Goal: Transaction & Acquisition: Book appointment/travel/reservation

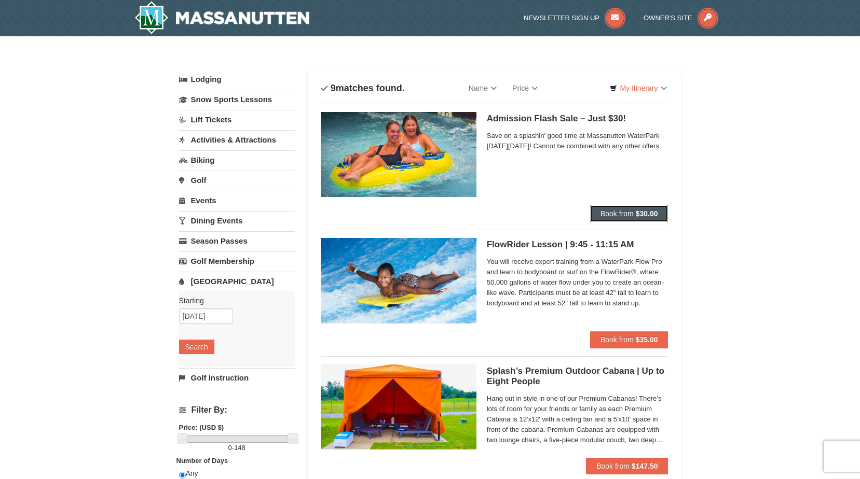
click at [611, 212] on span "Book from" at bounding box center [616, 214] width 33 height 8
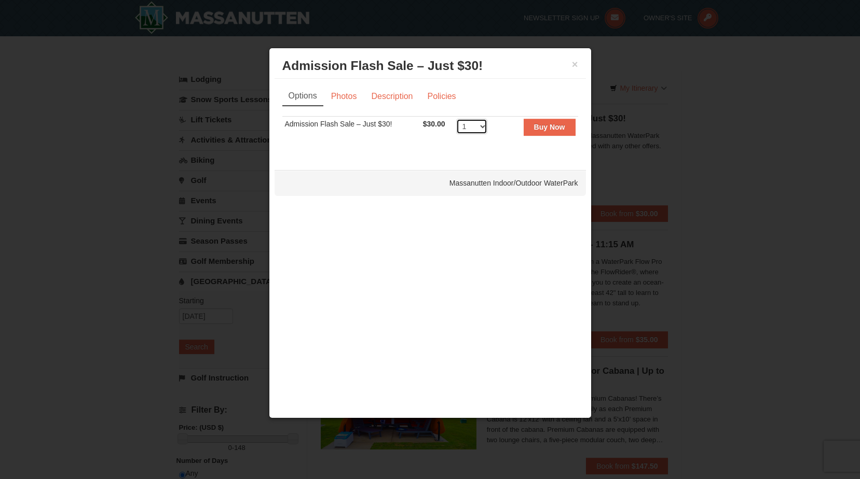
select select "3"
click at [546, 129] on strong "Buy Now" at bounding box center [549, 127] width 31 height 8
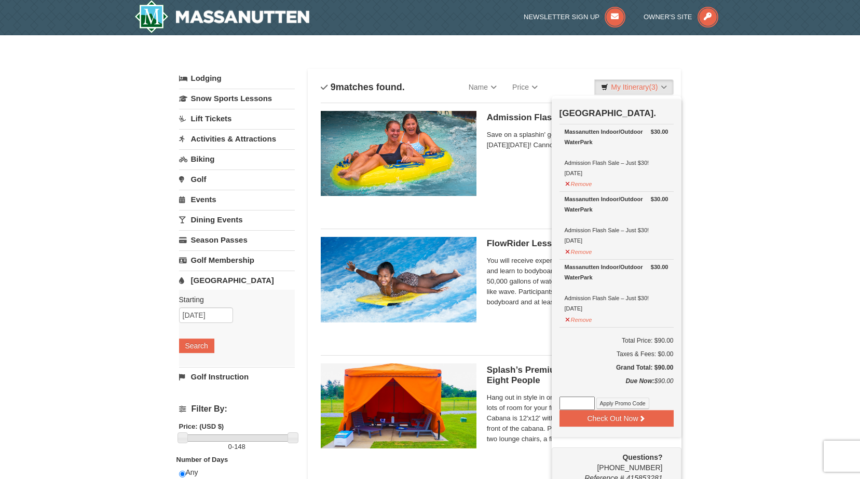
scroll to position [3, 0]
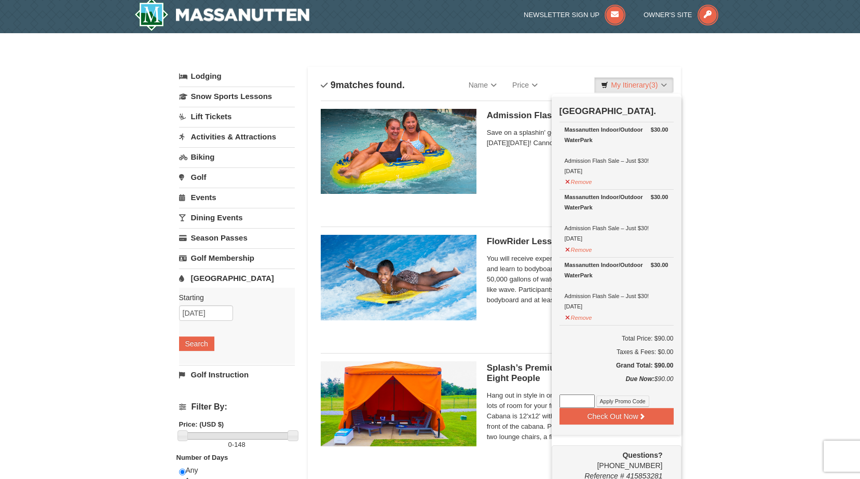
click at [571, 404] on input at bounding box center [576, 401] width 35 height 13
type input "GODUKES25"
click at [626, 398] on button "Apply Promo Code" at bounding box center [622, 401] width 53 height 11
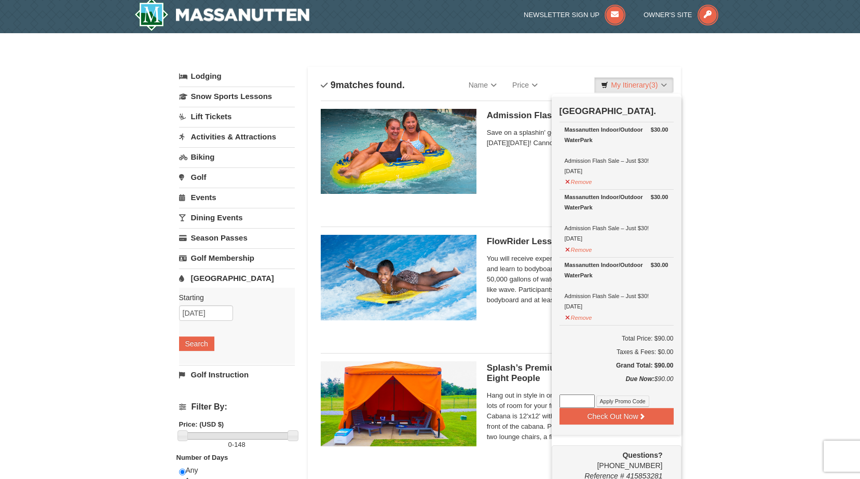
click at [573, 399] on input at bounding box center [576, 401] width 35 height 13
type input "GODUKES25"
click at [638, 400] on button "Apply Promo Code" at bounding box center [622, 401] width 53 height 11
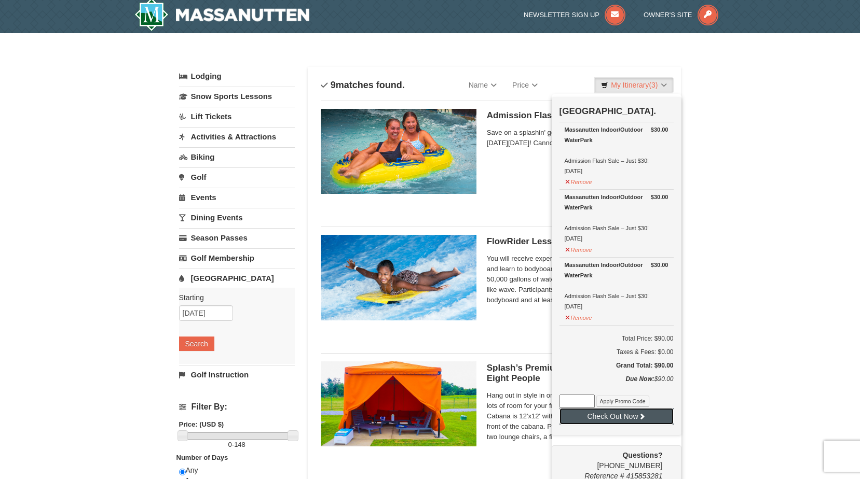
click at [612, 416] on button "Check Out Now" at bounding box center [616, 416] width 114 height 17
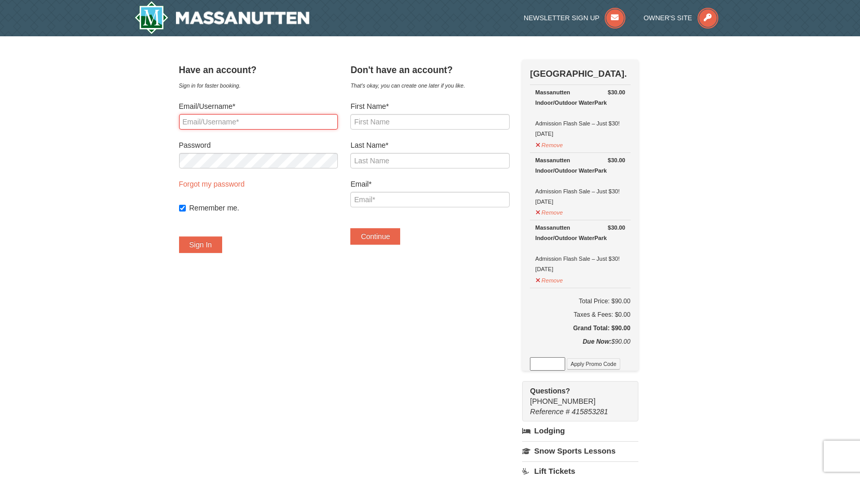
click at [250, 122] on input "Email/Username*" at bounding box center [258, 122] width 159 height 16
click at [391, 123] on input "First Name*" at bounding box center [429, 122] width 159 height 16
type input "Ebonee"
type input "Goodman"
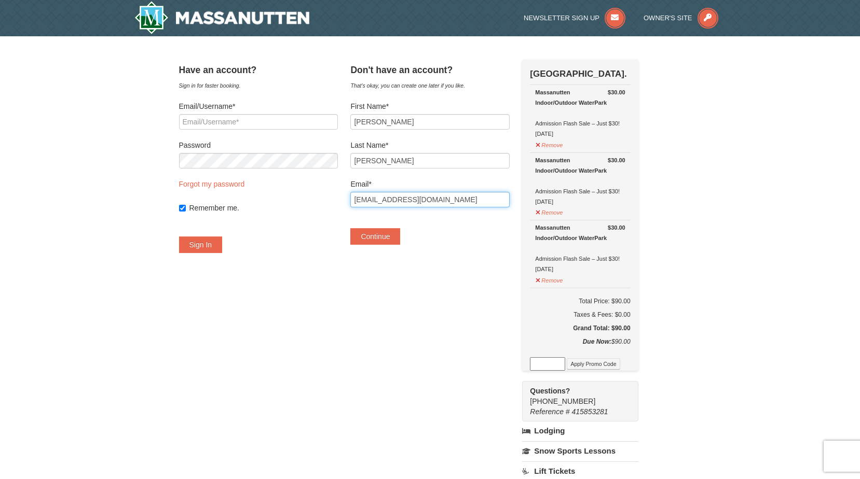
type input "eenobeg@hotmail.com"
click at [551, 363] on input at bounding box center [547, 363] width 35 height 13
paste input "GODUKES25"
type input "GODUKES25"
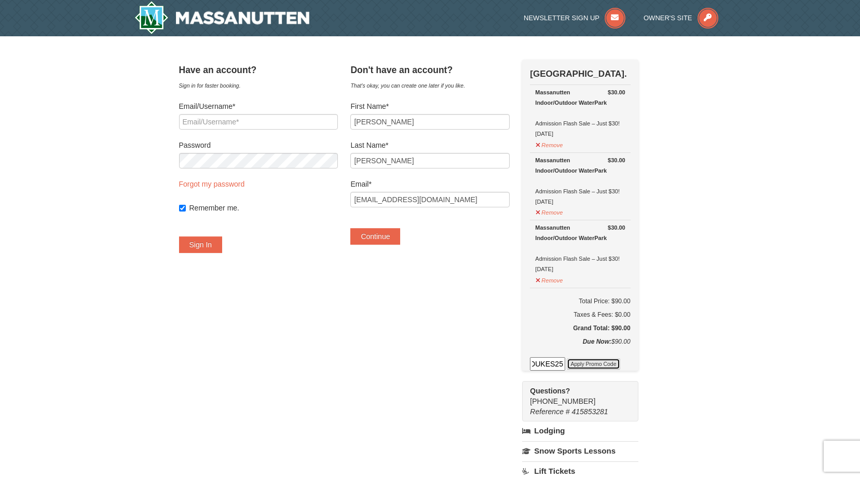
click at [609, 362] on button "Apply Promo Code" at bounding box center [593, 364] width 53 height 11
click at [561, 373] on div "Check Out Now Water Park Pass. $30.00 Massanutten Indoor/Outdoor WaterPark Admi…" at bounding box center [580, 241] width 116 height 362
click at [562, 366] on input at bounding box center [547, 363] width 35 height 13
paste input "FSPRING2023"
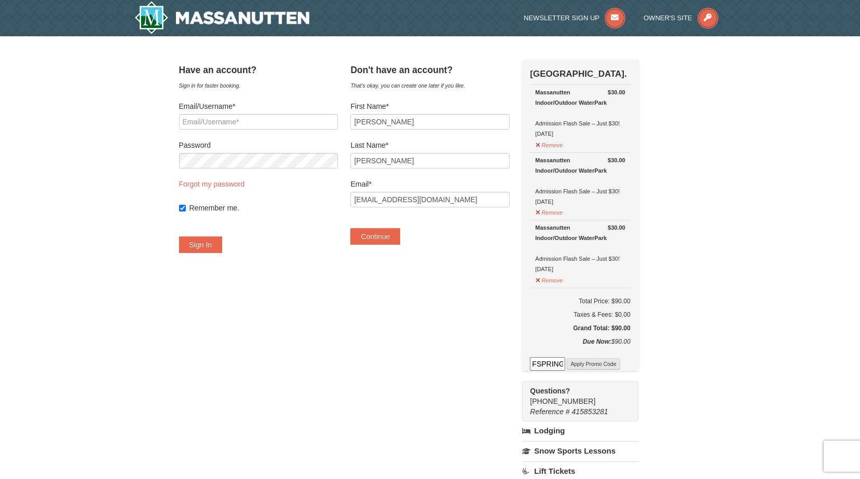
scroll to position [0, 17]
type input "FSPRING2023"
click at [601, 360] on button "Apply Promo Code" at bounding box center [593, 364] width 53 height 11
click at [565, 364] on input at bounding box center [547, 363] width 35 height 13
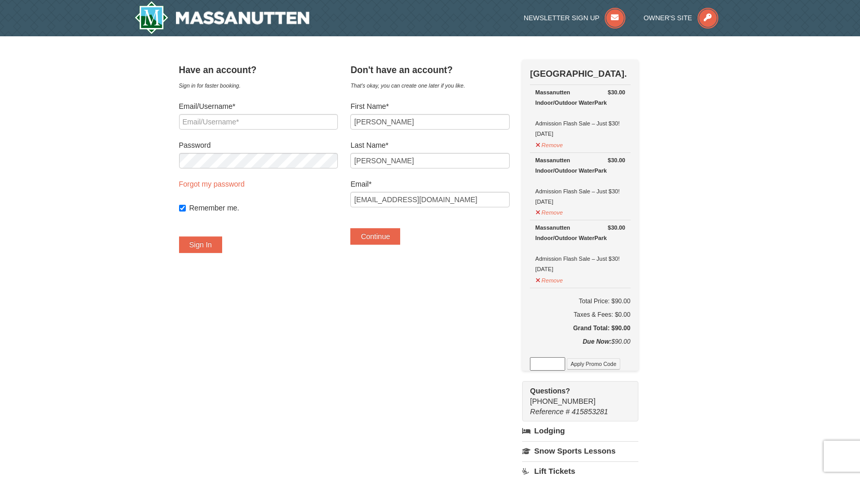
paste input "PERFECTBREAKFB24"
type input "PERFECTBREAKFB24"
click at [606, 365] on button "Apply Promo Code" at bounding box center [593, 364] width 53 height 11
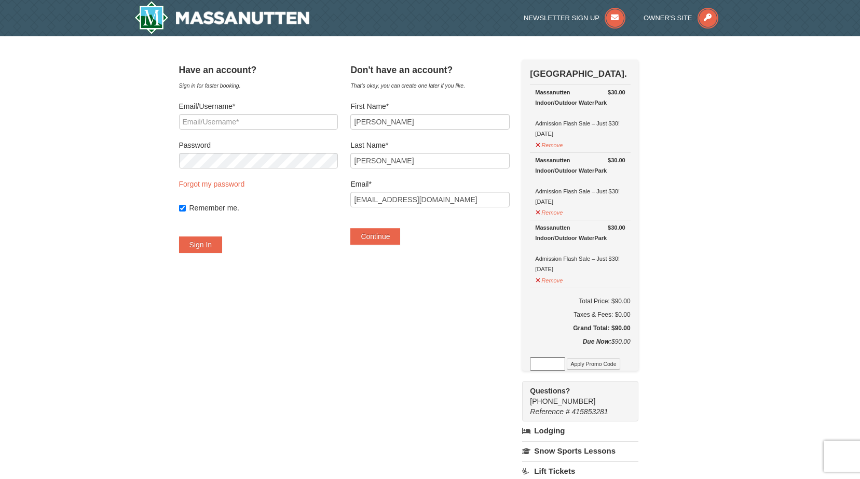
click at [559, 367] on input at bounding box center [547, 363] width 35 height 13
type input "w"
click at [614, 365] on button "Apply Promo Code" at bounding box center [593, 364] width 53 height 11
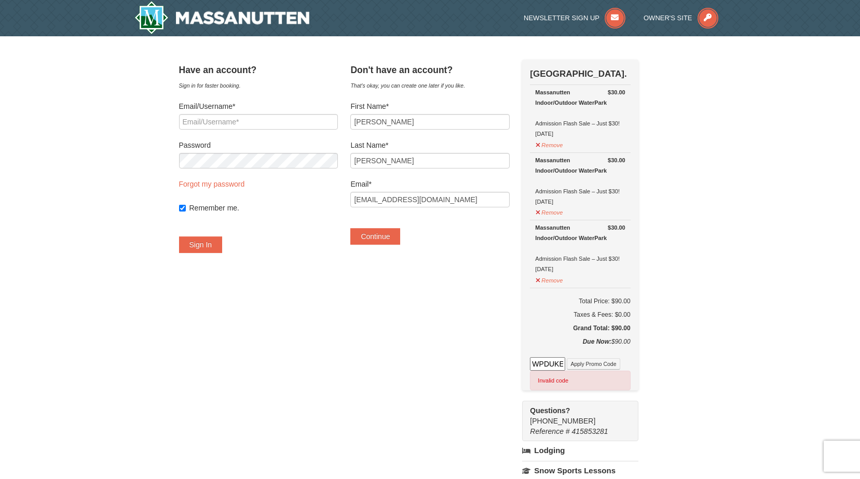
click at [558, 363] on input "WPDUKES25" at bounding box center [547, 363] width 35 height 13
drag, startPoint x: 558, startPoint y: 365, endPoint x: 620, endPoint y: 367, distance: 62.3
click at [620, 367] on div "WPDUKES25 Apply Promo Code Invalid code" at bounding box center [580, 373] width 100 height 33
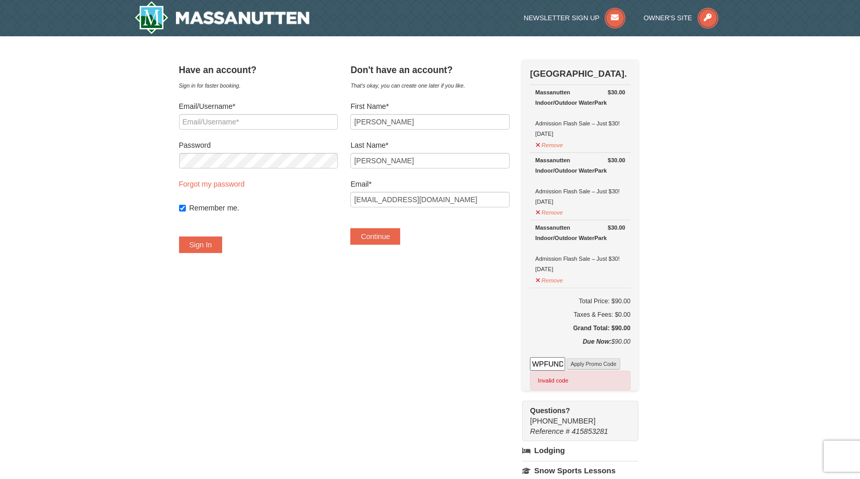
type input "WPFUNDAY25"
click at [616, 365] on button "Apply Promo Code" at bounding box center [593, 364] width 53 height 11
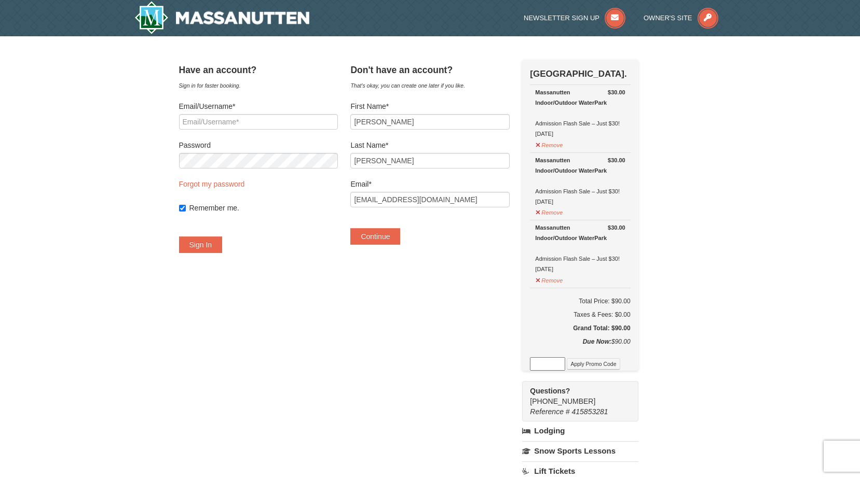
click at [552, 363] on input at bounding box center [547, 363] width 35 height 13
type input "GODUKES25"
click at [619, 362] on button "Apply Promo Code" at bounding box center [593, 364] width 53 height 11
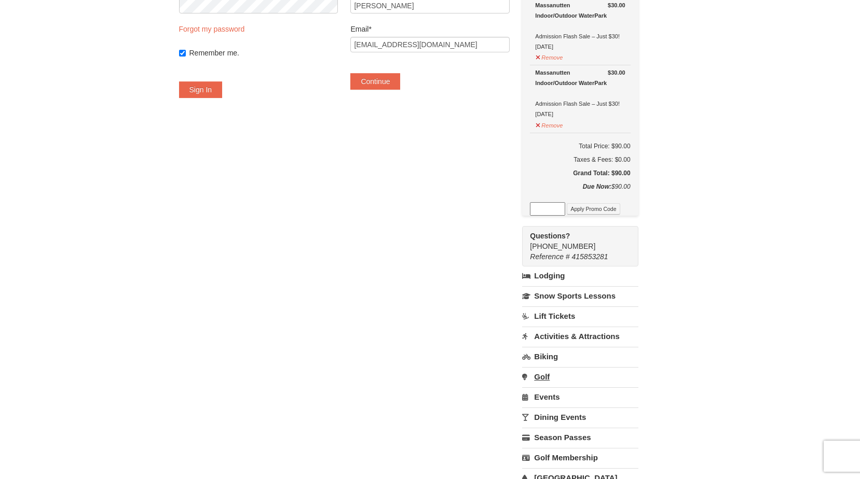
scroll to position [0, 0]
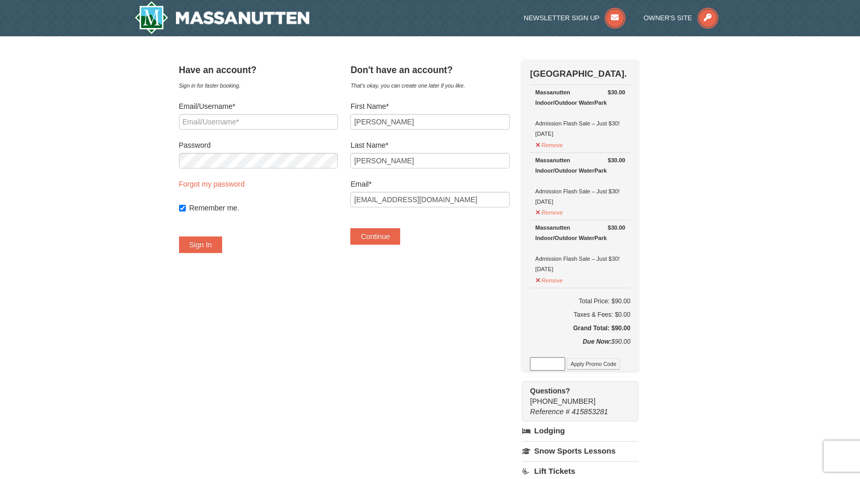
click at [553, 365] on input at bounding box center [547, 363] width 35 height 13
paste input "SNOWMOONWPK24"
type input "SNOWMOONWPK24"
click at [608, 365] on button "Apply Promo Code" at bounding box center [593, 364] width 53 height 11
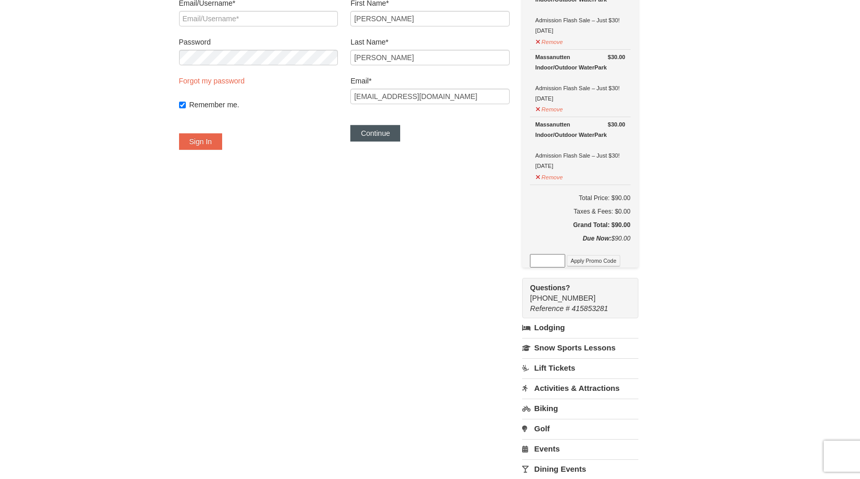
scroll to position [0, 0]
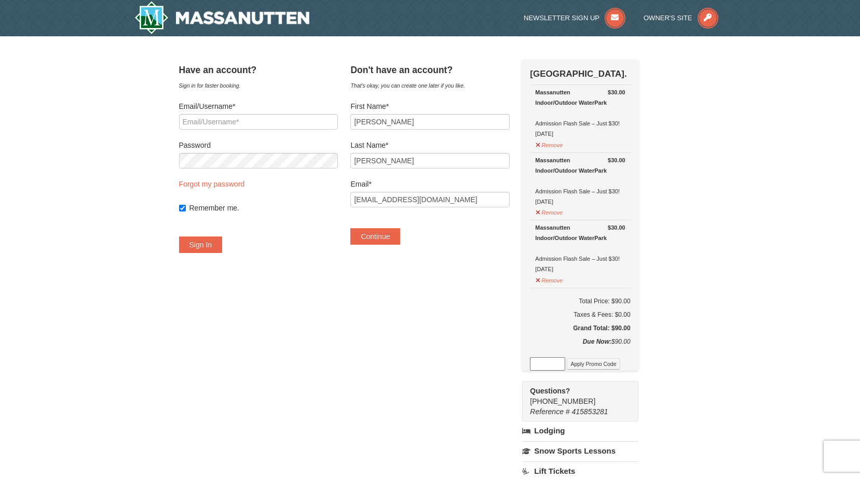
click at [564, 367] on input at bounding box center [547, 363] width 35 height 13
click at [606, 364] on button "Apply Promo Code" at bounding box center [593, 364] width 53 height 11
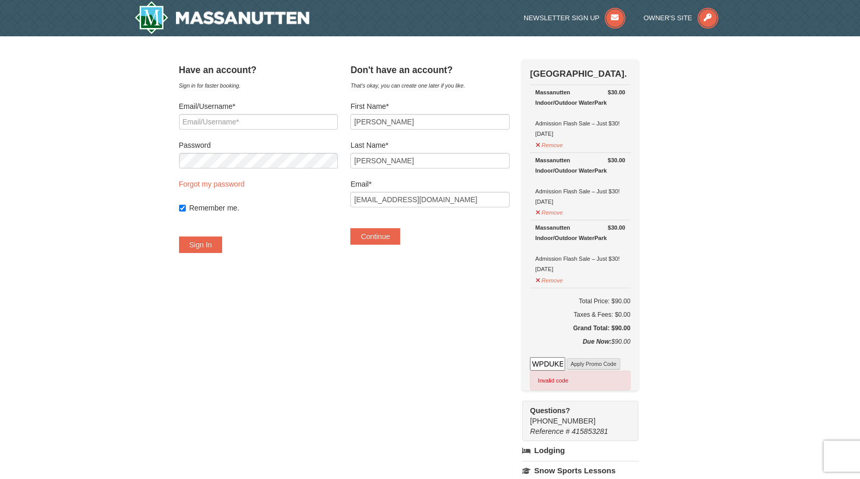
drag, startPoint x: 558, startPoint y: 363, endPoint x: 609, endPoint y: 364, distance: 51.4
click at [610, 364] on div "WPDUKES25 Apply Promo Code Invalid code" at bounding box center [580, 373] width 100 height 33
type input "WPFUNDAY25"
click at [610, 363] on button "Apply Promo Code" at bounding box center [593, 364] width 53 height 11
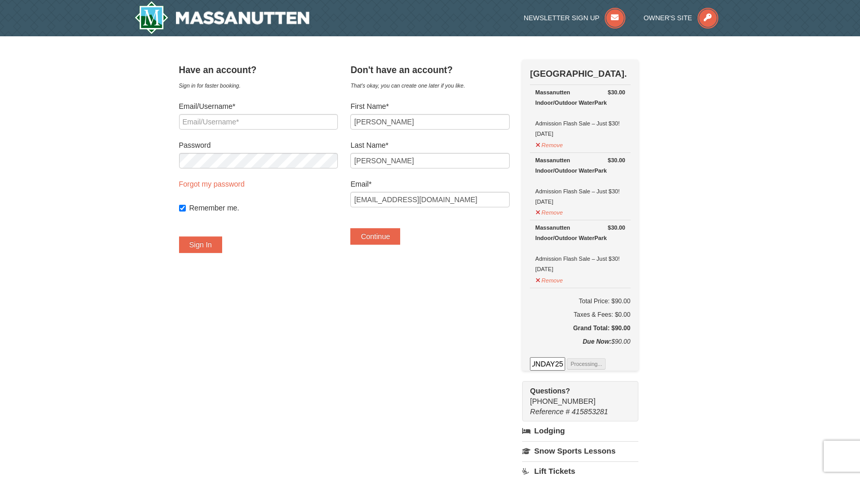
scroll to position [0, 0]
click at [557, 363] on input at bounding box center [547, 363] width 35 height 13
click at [618, 364] on button "Apply Promo Code" at bounding box center [593, 364] width 53 height 11
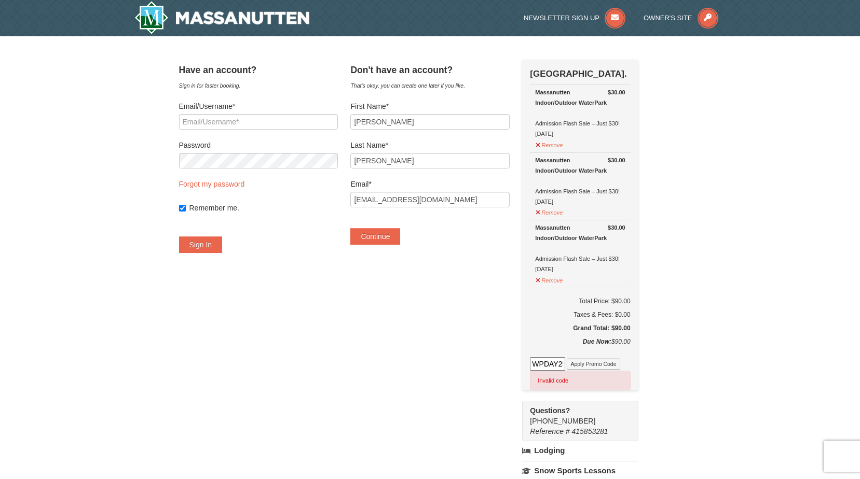
click at [565, 364] on input "WPDAY25" at bounding box center [547, 363] width 35 height 13
click at [556, 362] on input "WPDAY25" at bounding box center [547, 363] width 35 height 13
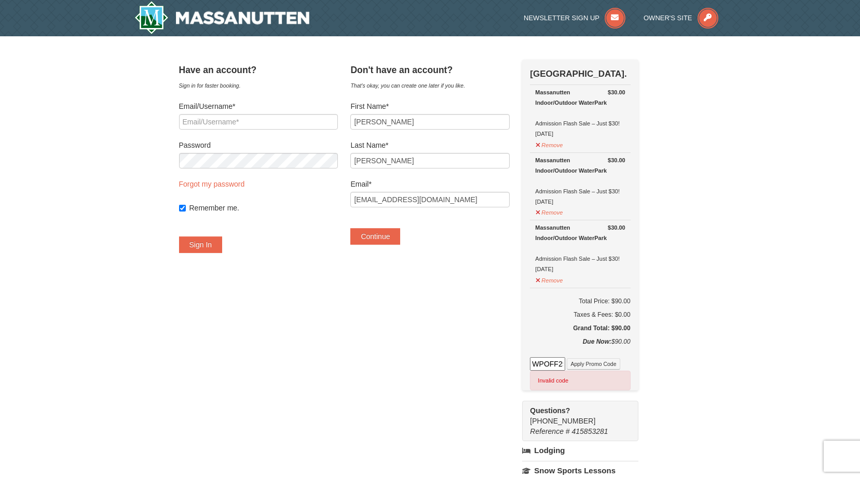
scroll to position [0, 3]
click at [594, 359] on button "Apply Promo Code" at bounding box center [593, 364] width 53 height 11
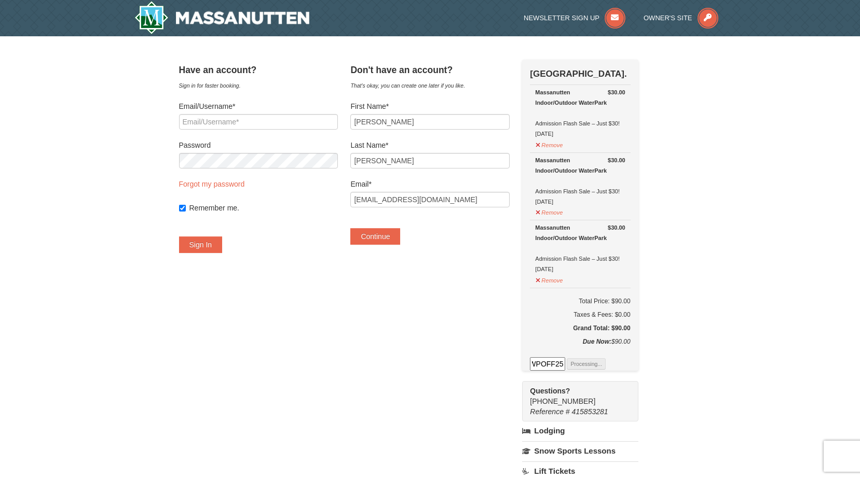
scroll to position [0, 0]
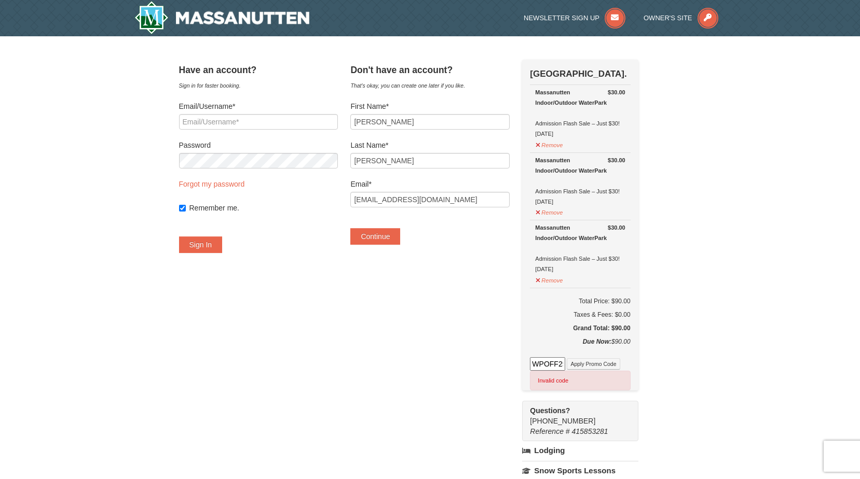
click at [564, 365] on input "WPOFF25" at bounding box center [547, 363] width 35 height 13
type input "WPDUKES10"
click at [613, 363] on button "Apply Promo Code" at bounding box center [593, 364] width 53 height 11
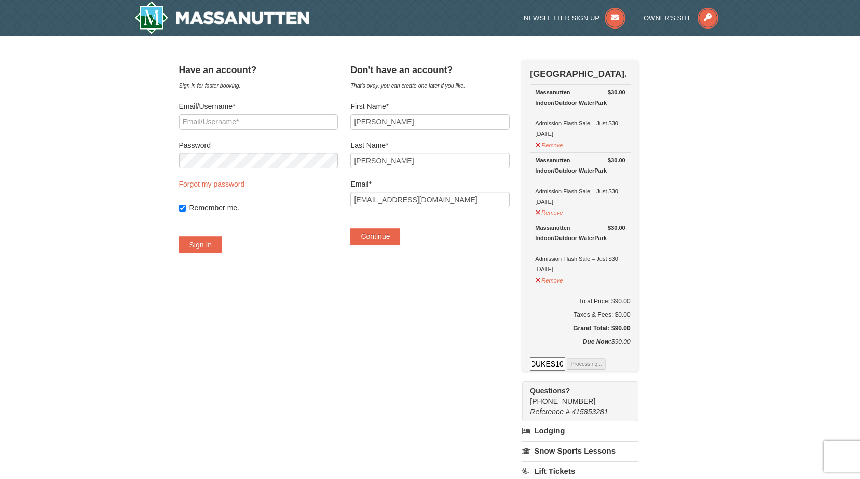
scroll to position [0, 0]
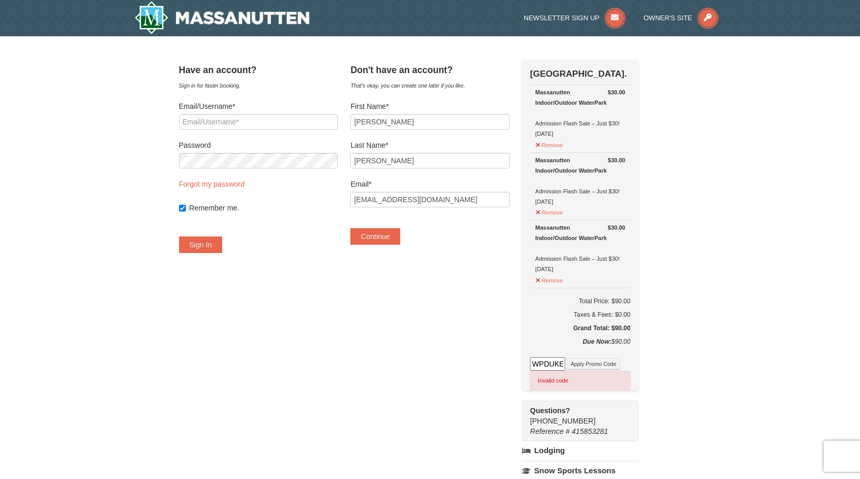
click at [565, 359] on input "WPDUKES10" at bounding box center [547, 363] width 35 height 13
click at [701, 314] on div "× Have an account? Sign in for faster booking. Email/Username* Password Forgot …" at bounding box center [430, 376] width 860 height 680
click at [369, 238] on button "Continue" at bounding box center [375, 236] width 50 height 17
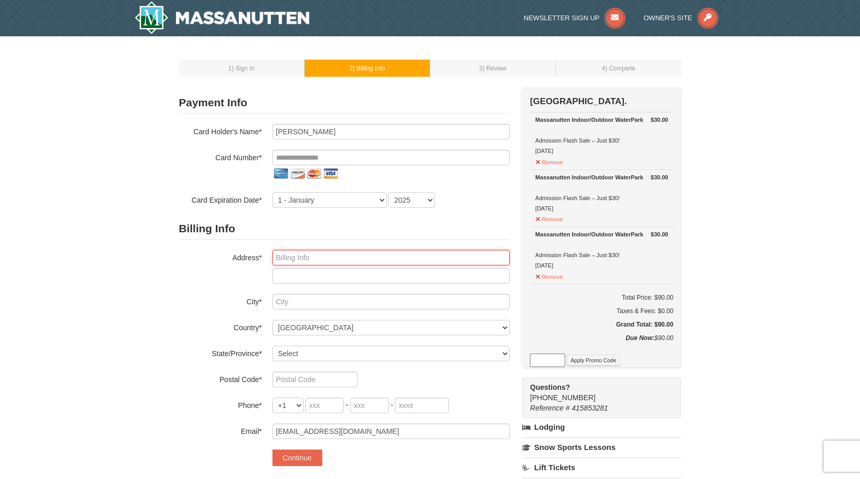
click at [426, 261] on input "text" at bounding box center [390, 258] width 237 height 16
type input "6411 Olde Bu"
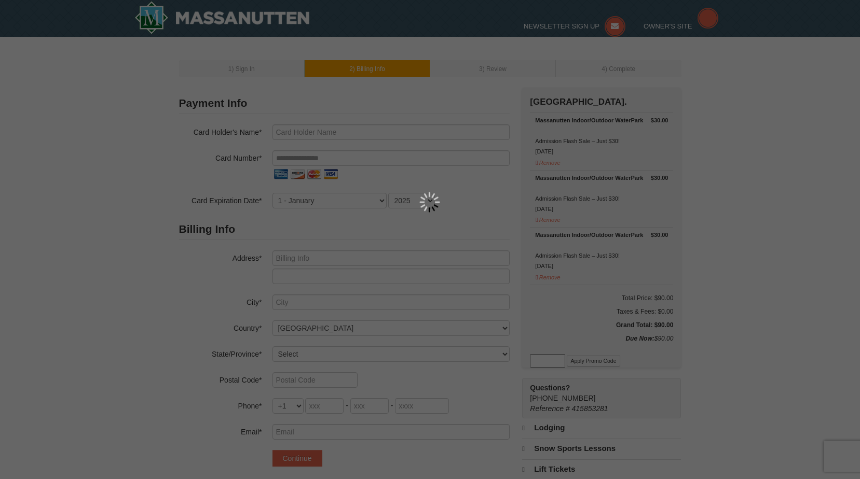
type input "[PERSON_NAME]"
type input "[EMAIL_ADDRESS][DOMAIN_NAME]"
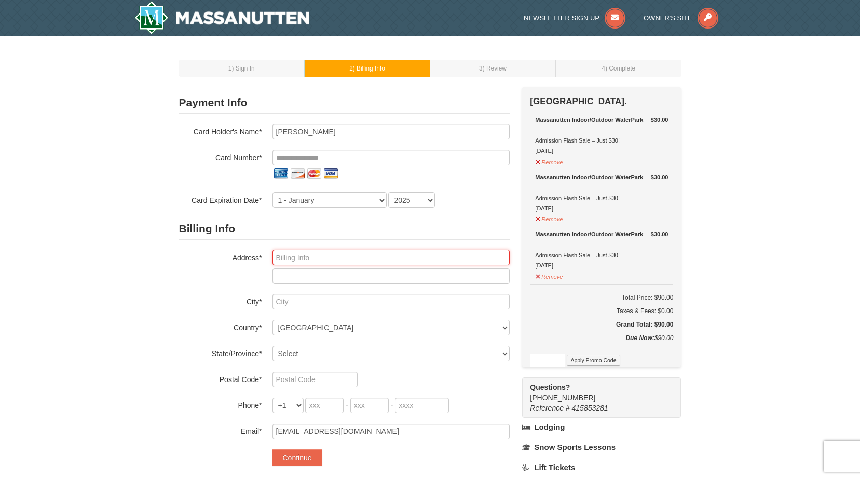
click at [296, 258] on input "text" at bounding box center [390, 258] width 237 height 16
type input "6411 Olde Bullocks Cir"
click at [291, 305] on input "text" at bounding box center [390, 302] width 237 height 16
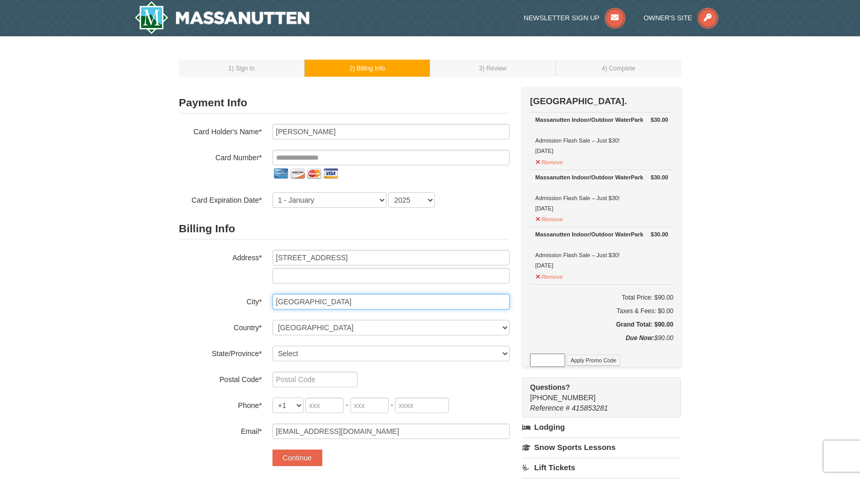
type input "Suffolk"
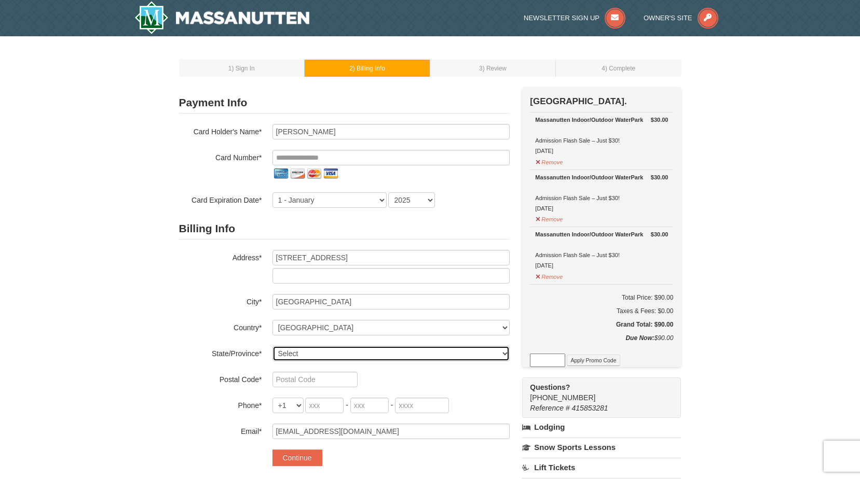
select select "VA"
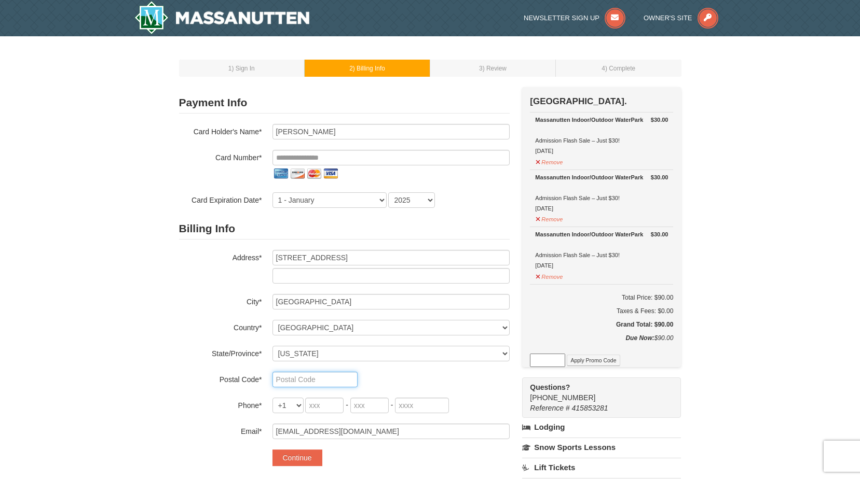
click at [302, 382] on input "text" at bounding box center [314, 380] width 85 height 16
type input "23435"
click at [333, 407] on input "tel" at bounding box center [324, 406] width 38 height 16
type input "757"
click at [370, 409] on input "tel" at bounding box center [369, 406] width 38 height 16
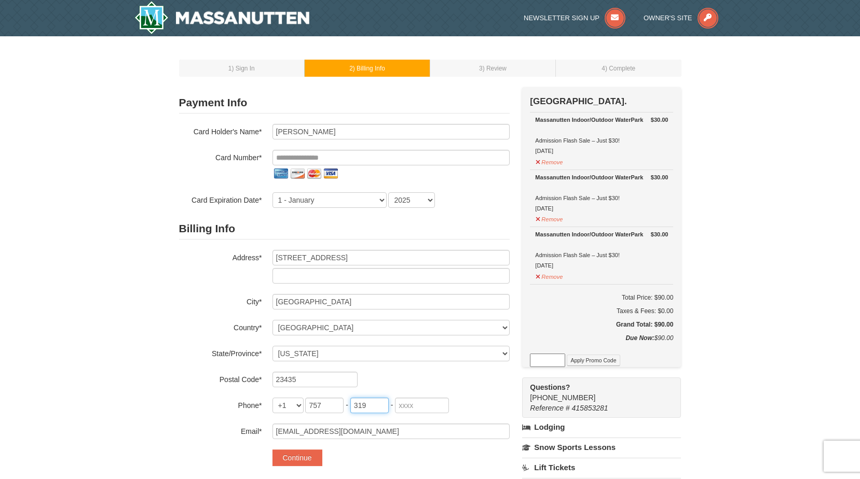
type input "319"
click at [420, 401] on input "tel" at bounding box center [422, 406] width 54 height 16
type input "6725"
select select "5"
select select "2027"
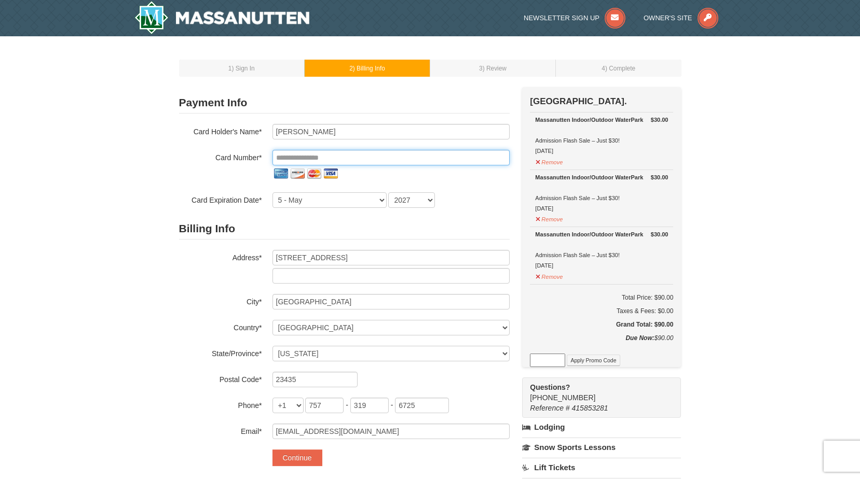
click at [332, 158] on input "tel" at bounding box center [390, 158] width 237 height 16
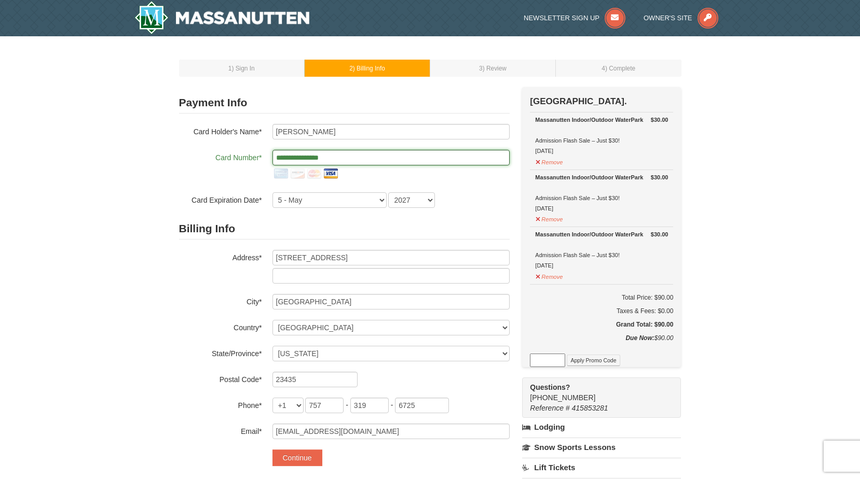
type input "**********"
click at [133, 249] on div "1 ) Sign In 2 ) Billing Info 3 ) Review ) Complete ×" at bounding box center [430, 364] width 860 height 657
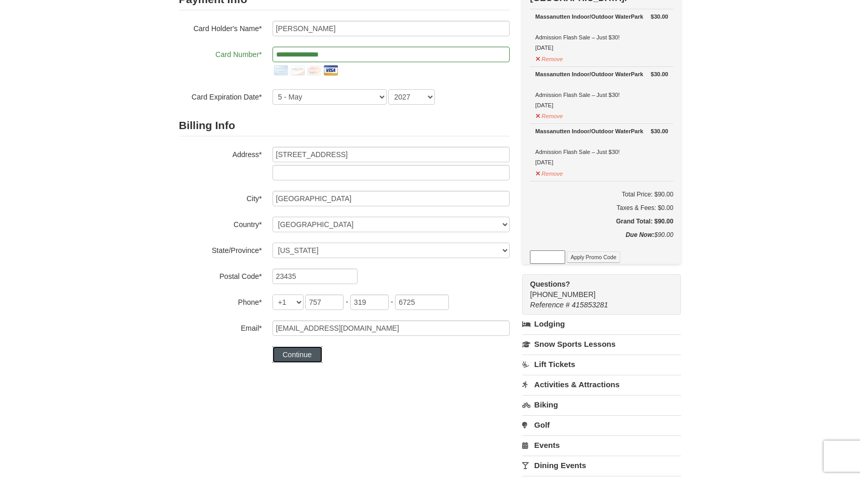
click at [301, 356] on button "Continue" at bounding box center [297, 355] width 50 height 17
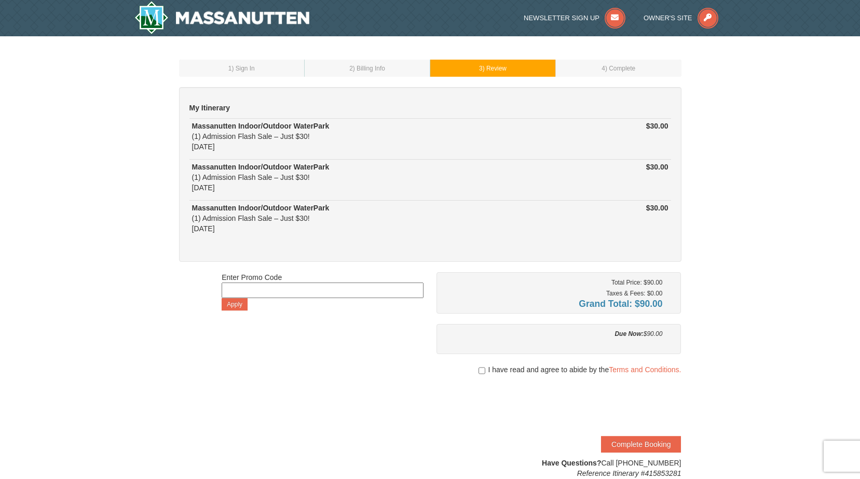
click at [90, 89] on div "1 ) Sign In 2 ) Billing Info 3 ) Review ) Complete ×" at bounding box center [430, 269] width 860 height 466
click at [481, 371] on input "checkbox" at bounding box center [481, 371] width 7 height 8
checkbox input "true"
click at [314, 292] on input at bounding box center [323, 291] width 202 height 16
click at [316, 290] on input at bounding box center [323, 291] width 202 height 16
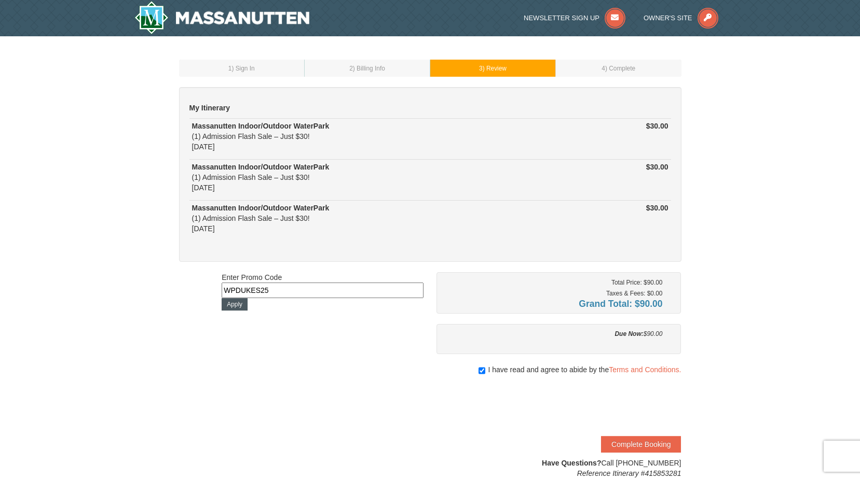
type input "WPDUKES25"
click at [239, 302] on button "Apply" at bounding box center [235, 304] width 26 height 12
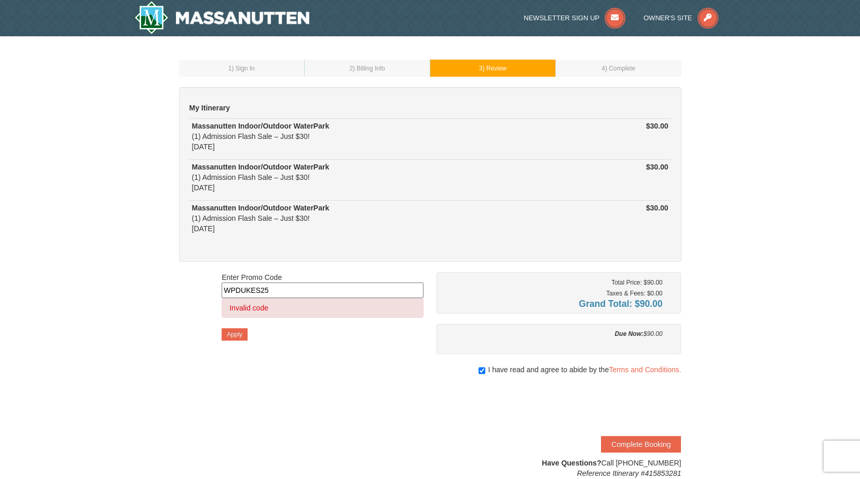
click at [378, 382] on div "Enter Promo Code WPDUKES25 Invalid code Apply Total Price: $90.00 Taxes & Fees:…" at bounding box center [430, 375] width 502 height 206
click at [641, 444] on button "Complete Booking" at bounding box center [641, 444] width 80 height 17
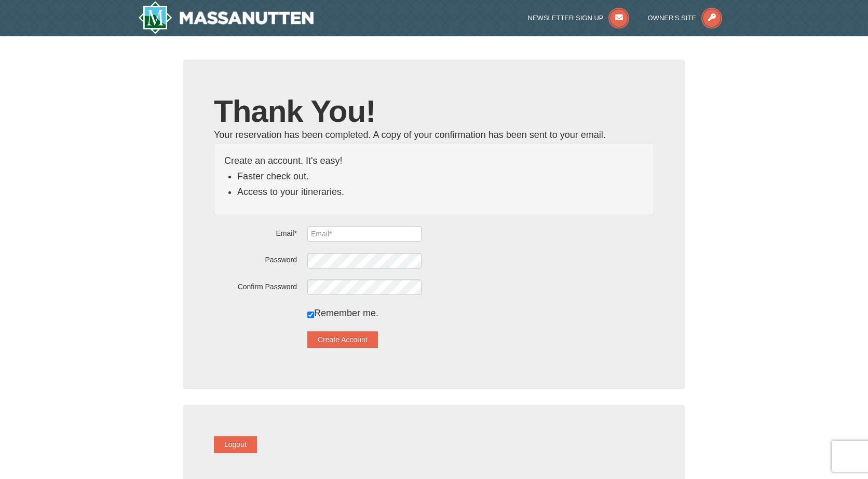
type input "[EMAIL_ADDRESS][DOMAIN_NAME]"
